Goal: Information Seeking & Learning: Learn about a topic

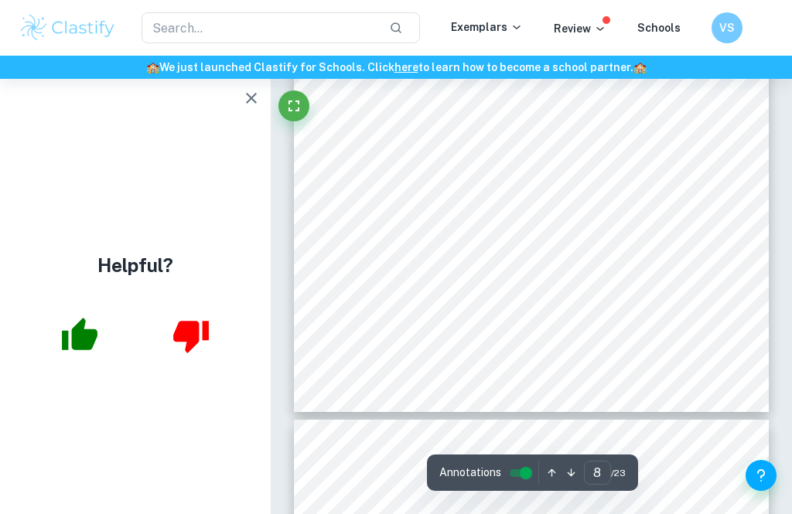
scroll to position [5189, 0]
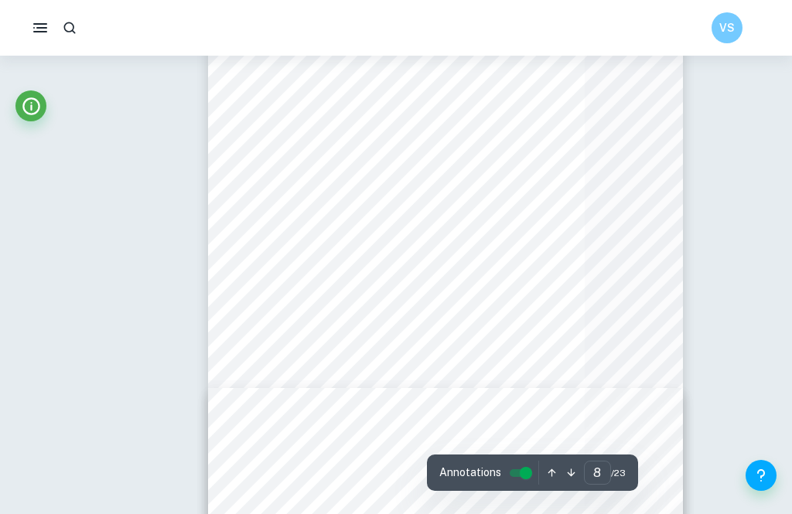
type input "10"
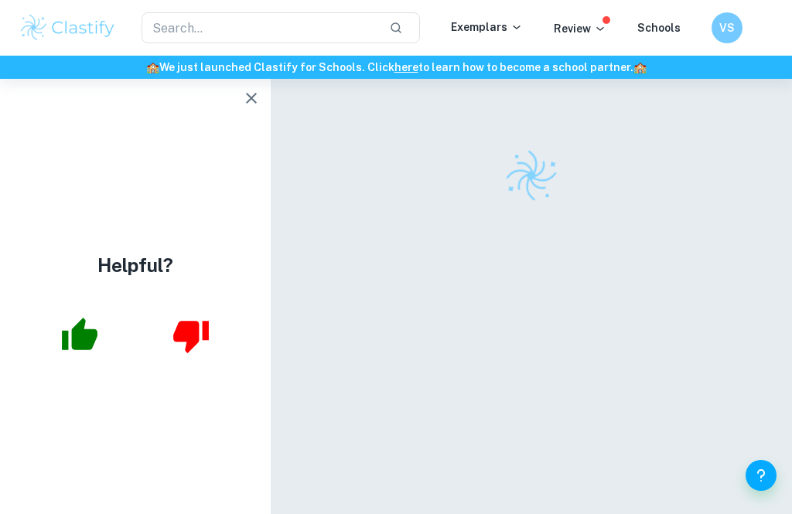
click at [241, 110] on button "button" at bounding box center [251, 98] width 31 height 31
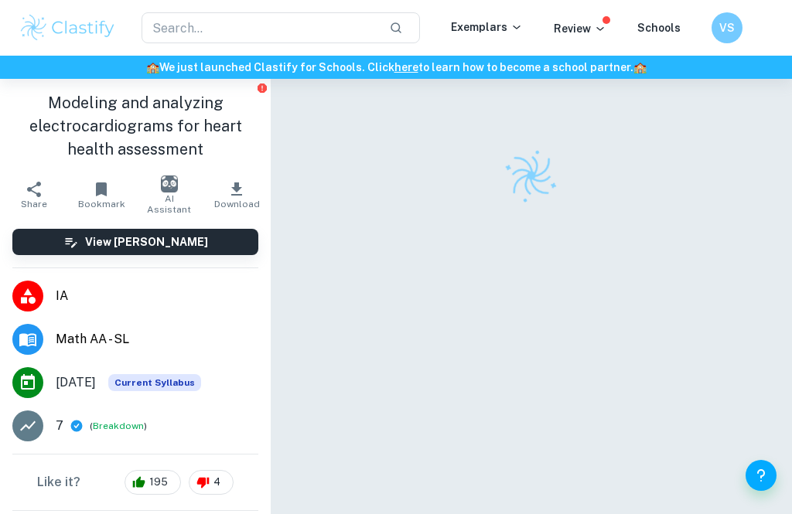
click at [251, 107] on h1 "Modeling and analyzing electrocardiograms for heart health assessment" at bounding box center [135, 126] width 246 height 70
